Goal: Information Seeking & Learning: Learn about a topic

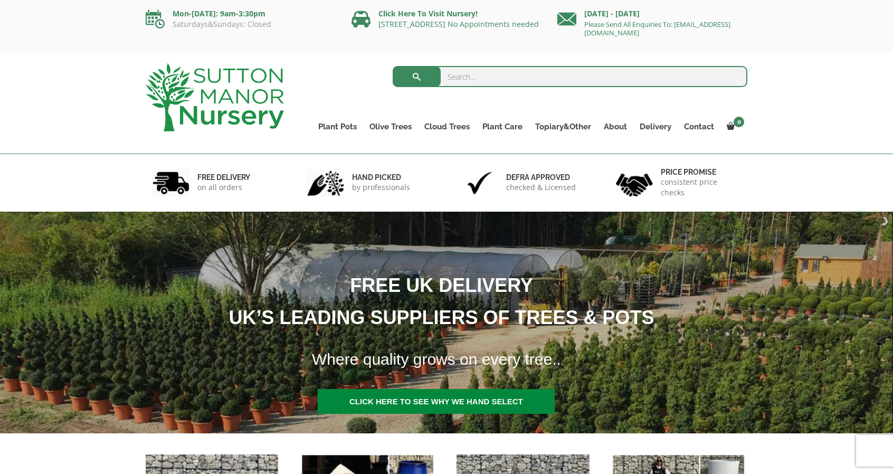
click at [533, 83] on input "search" at bounding box center [570, 76] width 355 height 21
type input "yew cone"
click at [393, 66] on button "submit" at bounding box center [417, 76] width 48 height 21
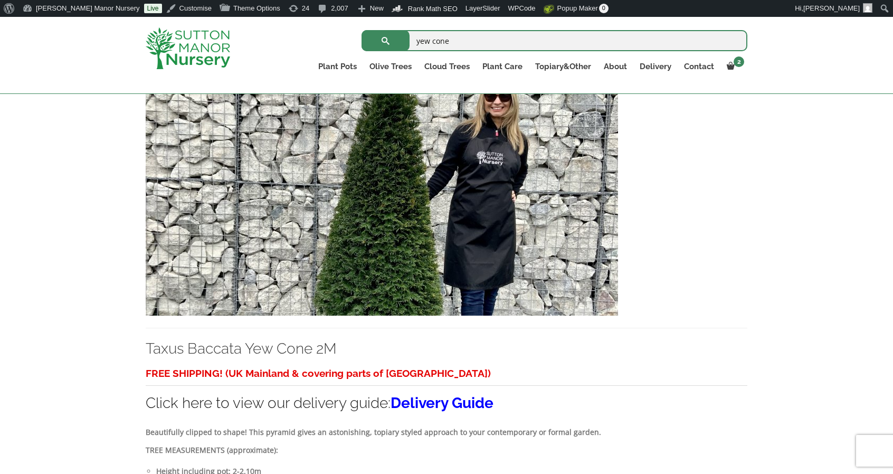
scroll to position [268, 0]
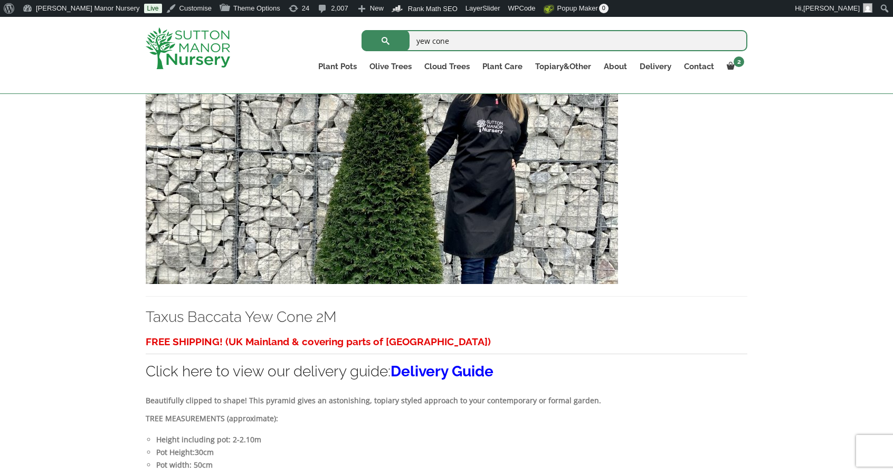
click at [431, 213] on img at bounding box center [382, 170] width 472 height 227
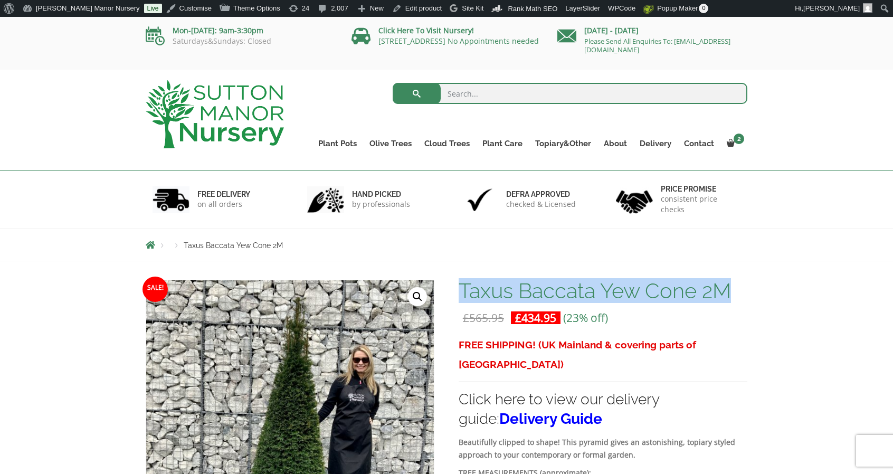
drag, startPoint x: 736, startPoint y: 287, endPoint x: 461, endPoint y: 291, distance: 275.0
click at [461, 291] on h1 "Taxus Baccata Yew Cone 2M" at bounding box center [603, 291] width 289 height 22
copy h1 "Taxus Baccata Yew Cone 2M"
click at [174, 89] on img at bounding box center [215, 114] width 138 height 68
